Goal: Navigation & Orientation: Find specific page/section

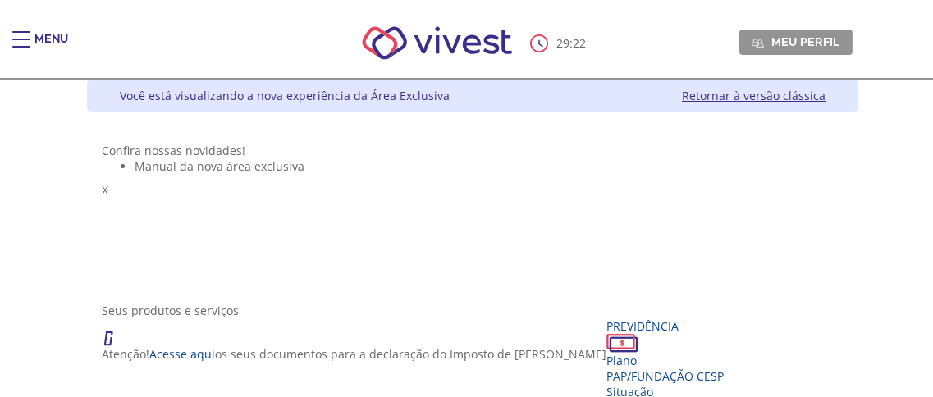
click at [821, 96] on link "Retornar à versão clássica" at bounding box center [754, 96] width 144 height 16
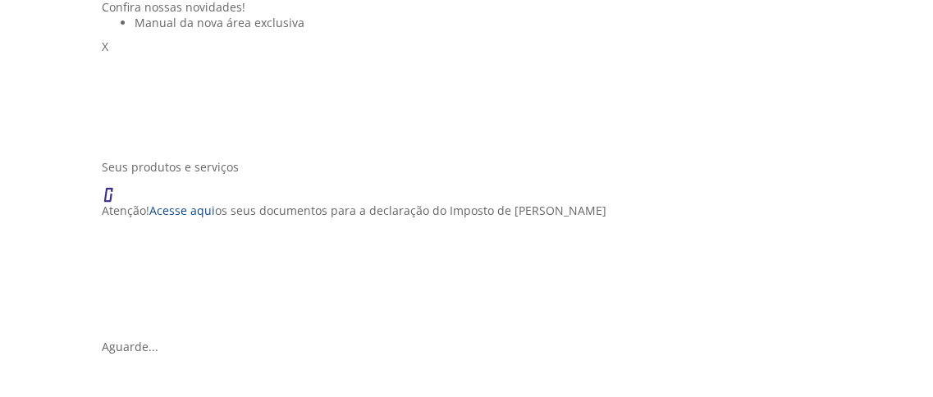
scroll to position [129, 0]
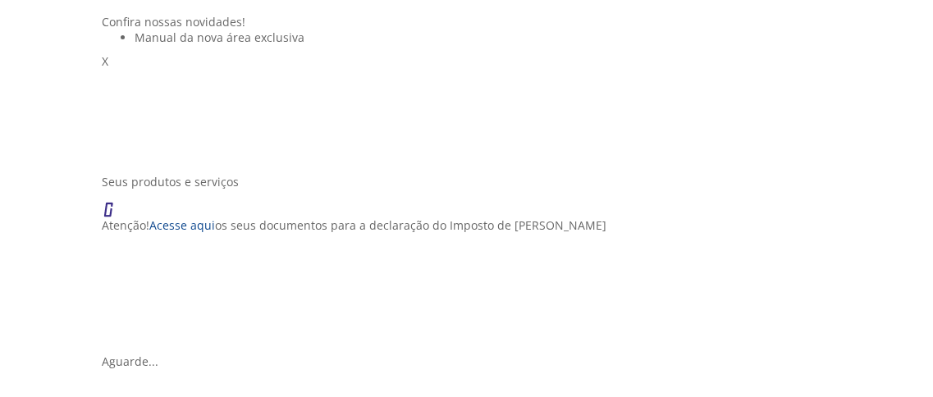
click at [478, 217] on div "Seus produtos e serviços Atenção! Acesse aqui os seus documentos para a declara…" at bounding box center [473, 264] width 742 height 180
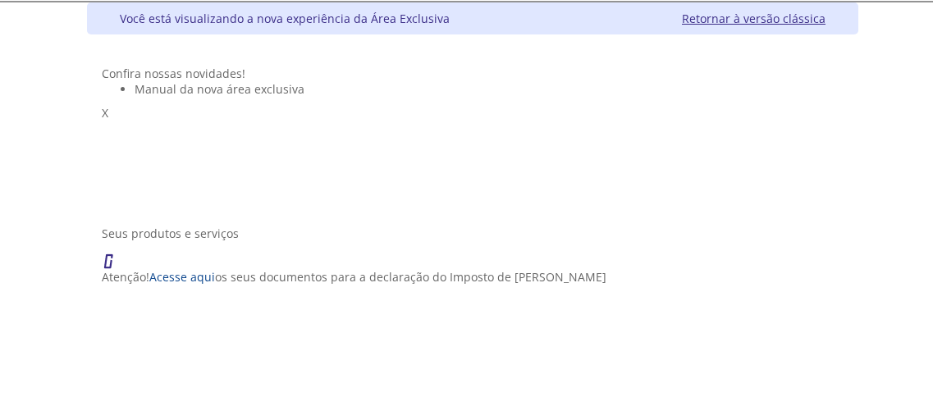
scroll to position [76, 0]
click at [825, 24] on link "Retornar à versão clássica" at bounding box center [754, 19] width 144 height 16
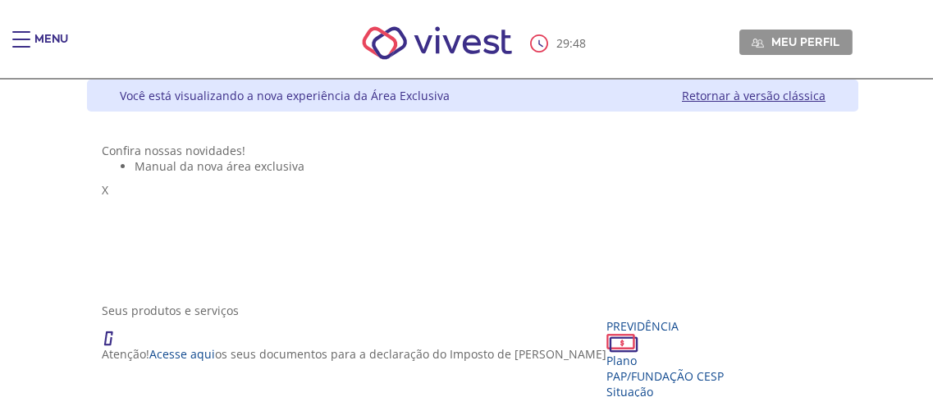
click at [797, 94] on link "Retornar à versão clássica" at bounding box center [754, 96] width 144 height 16
